Goal: Navigation & Orientation: Find specific page/section

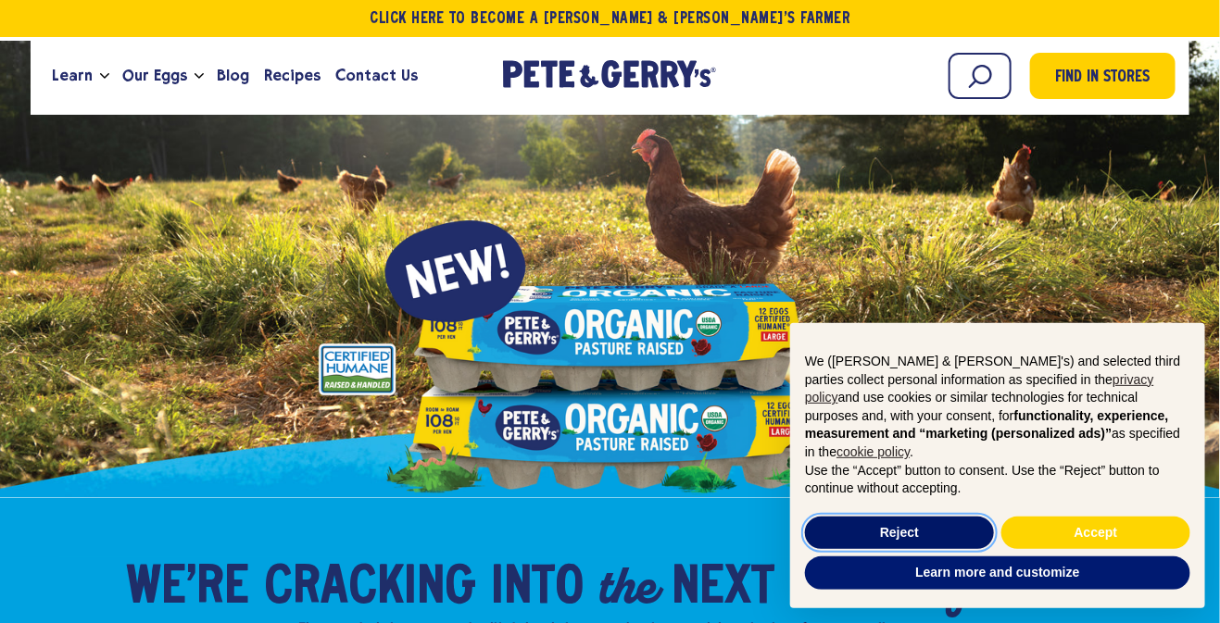
click at [853, 531] on button "Reject" at bounding box center [899, 533] width 189 height 33
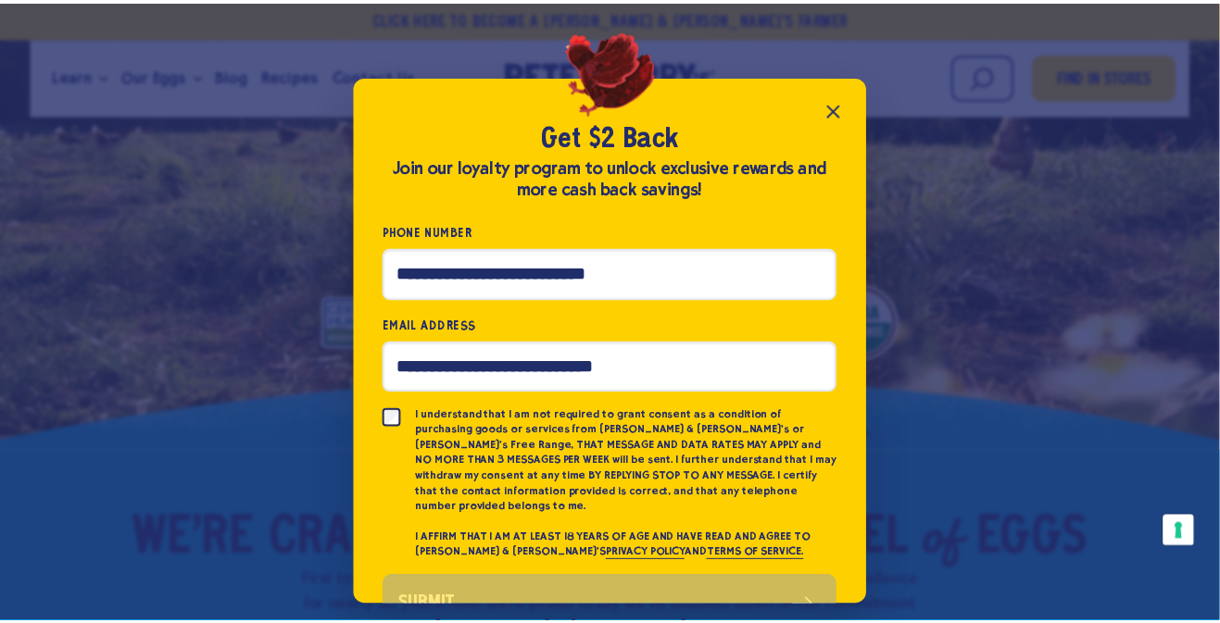
scroll to position [185, 0]
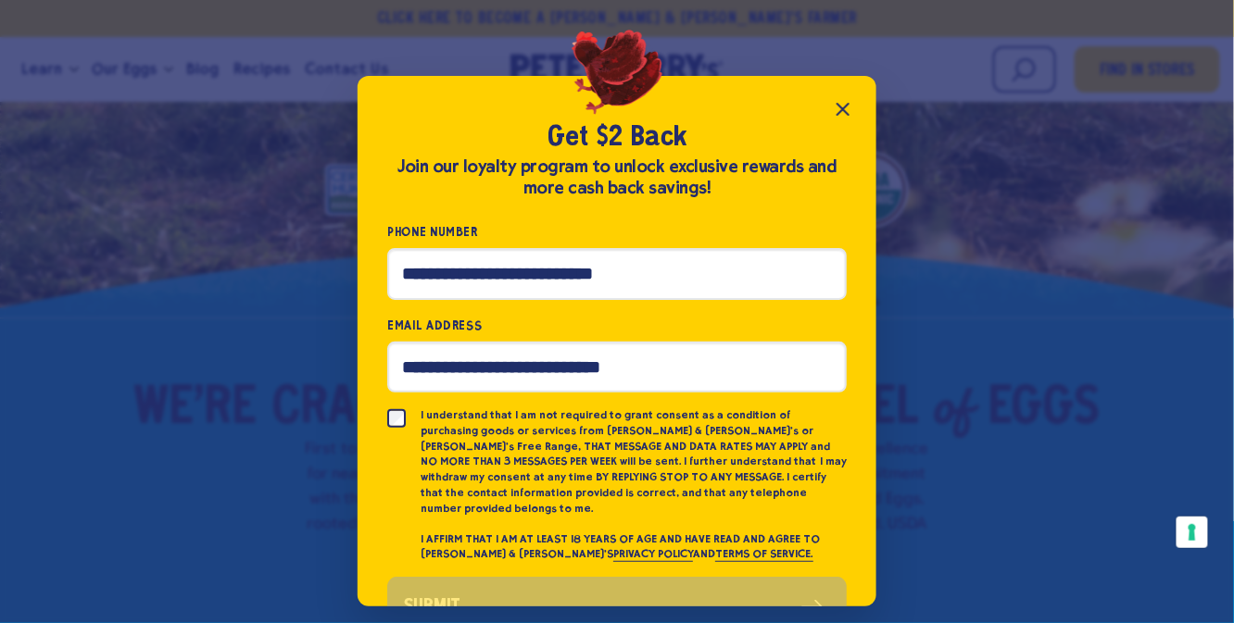
click at [846, 102] on icon "Close popup" at bounding box center [843, 109] width 22 height 22
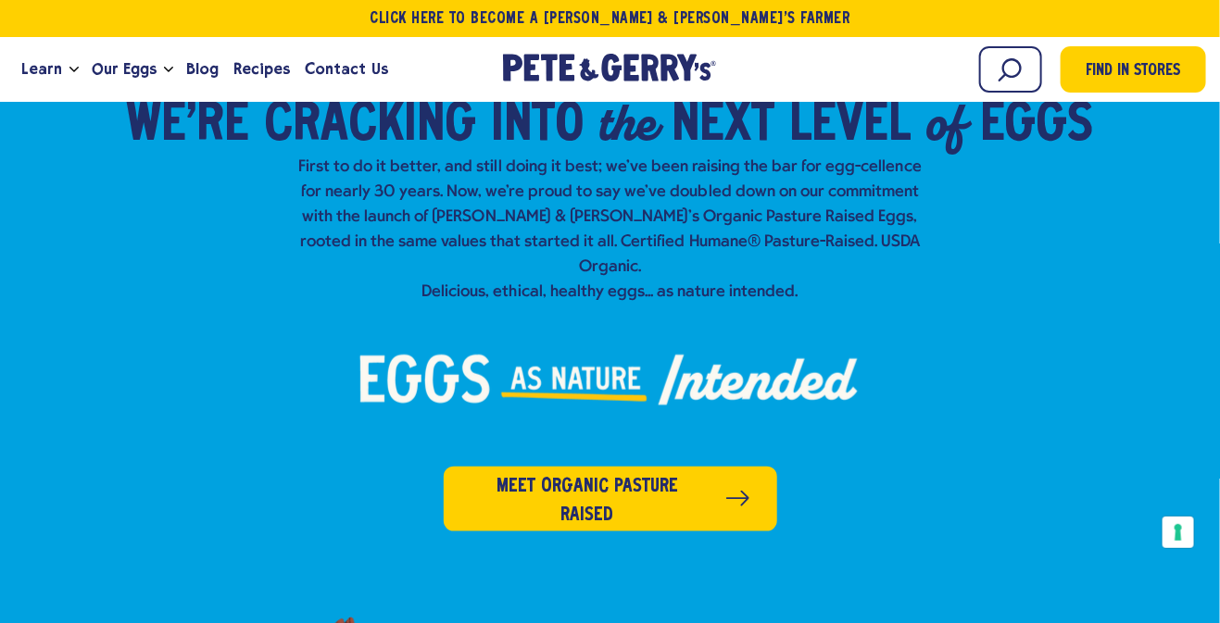
scroll to position [0, 0]
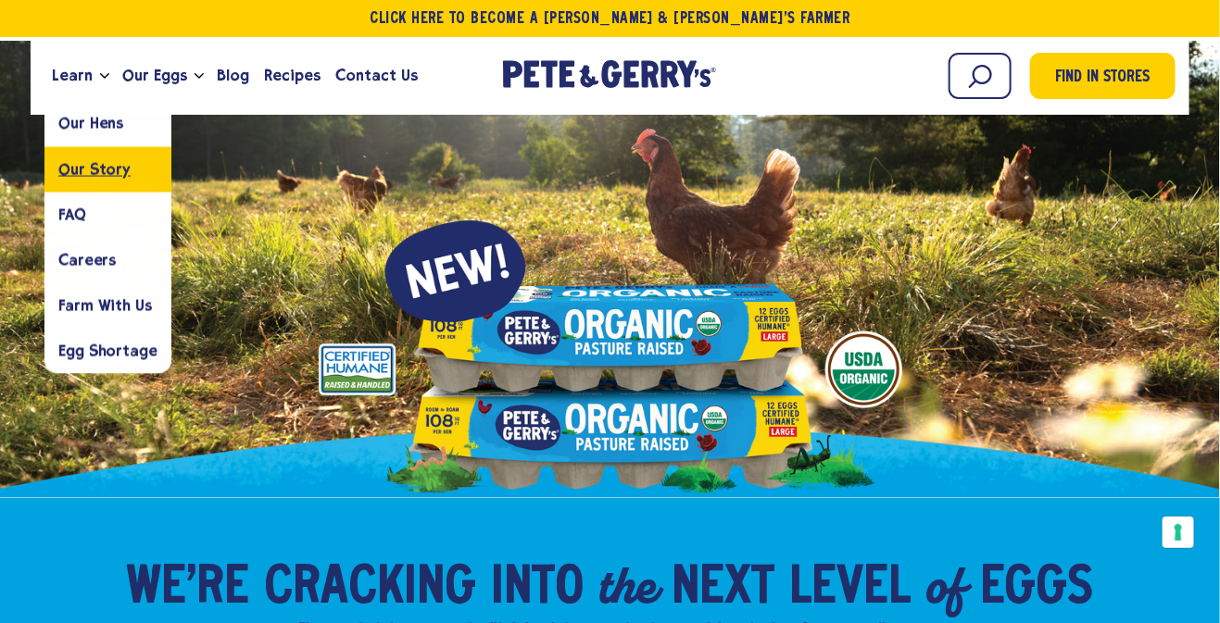
click at [82, 164] on span "Our Story" at bounding box center [94, 169] width 72 height 18
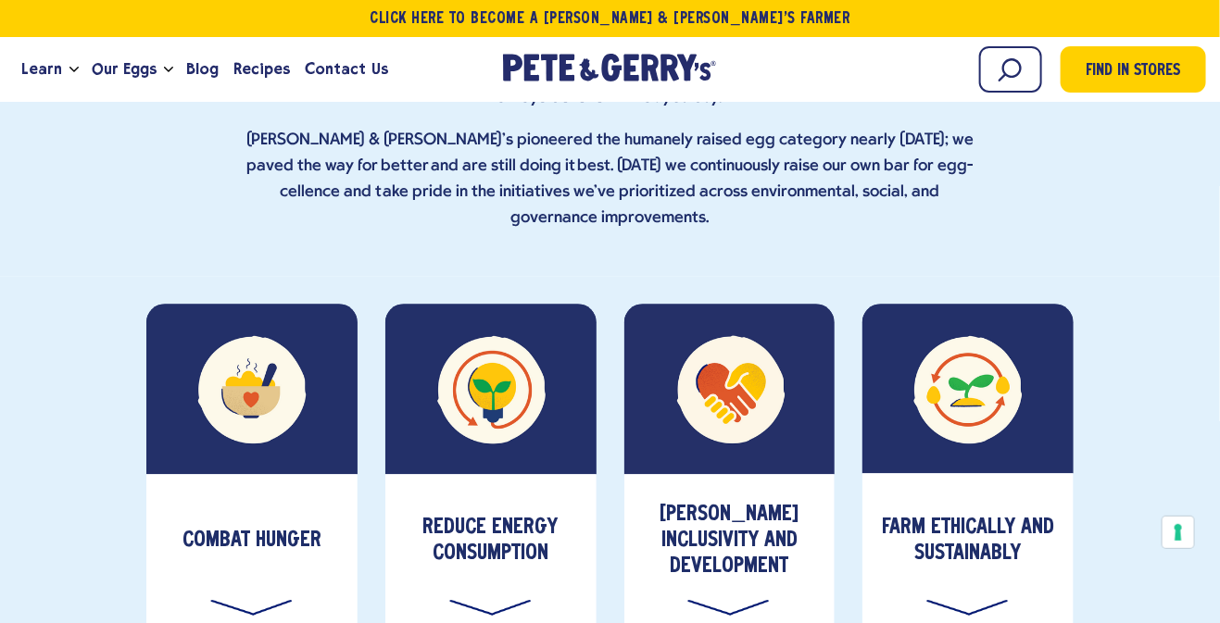
scroll to position [6667, 0]
